Goal: Information Seeking & Learning: Learn about a topic

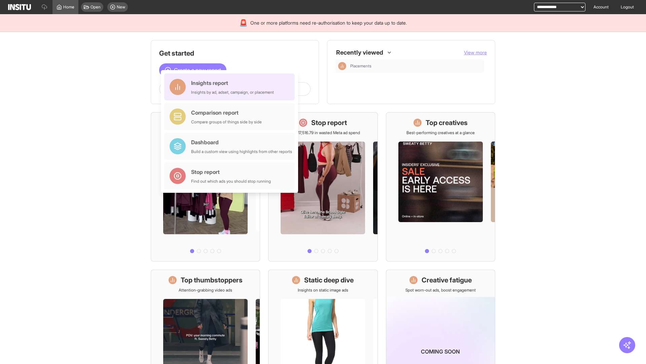
click at [231, 87] on div "Insights report Insights by ad, adset, campaign, or placement" at bounding box center [232, 87] width 83 height 16
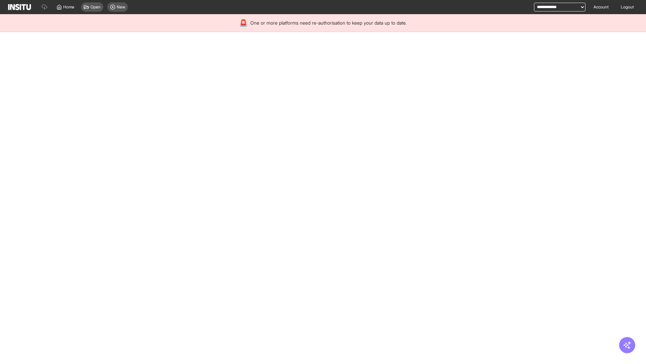
select select "**"
